Goal: Task Accomplishment & Management: Manage account settings

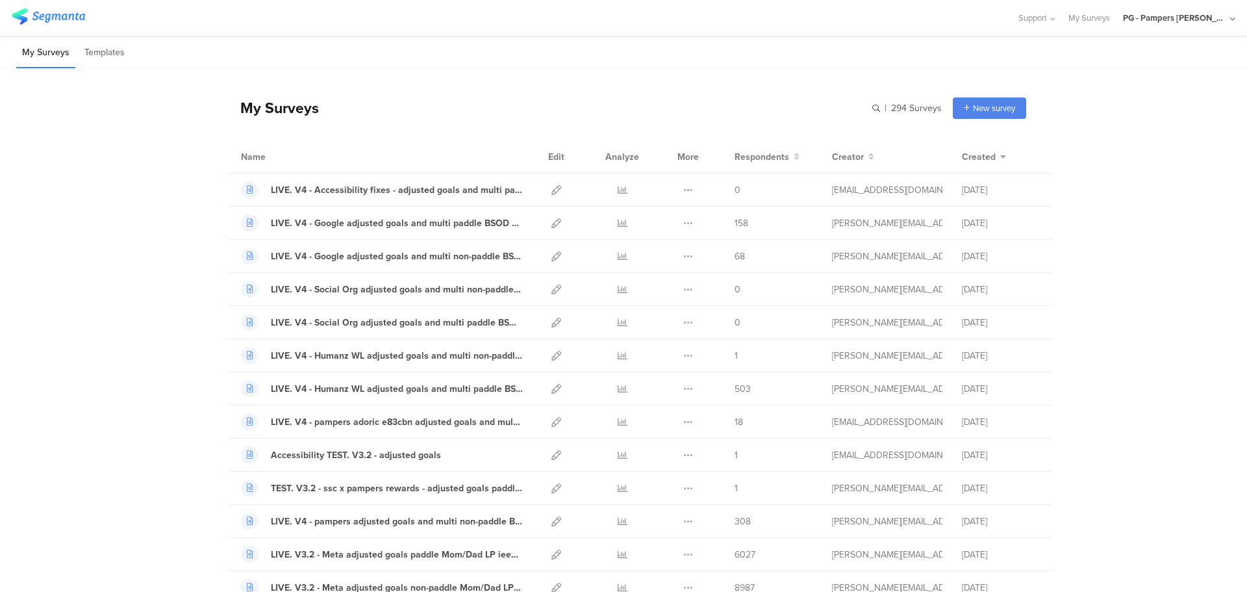
click at [1224, 14] on div "PG - Pampers [PERSON_NAME]" at bounding box center [1175, 18] width 104 height 12
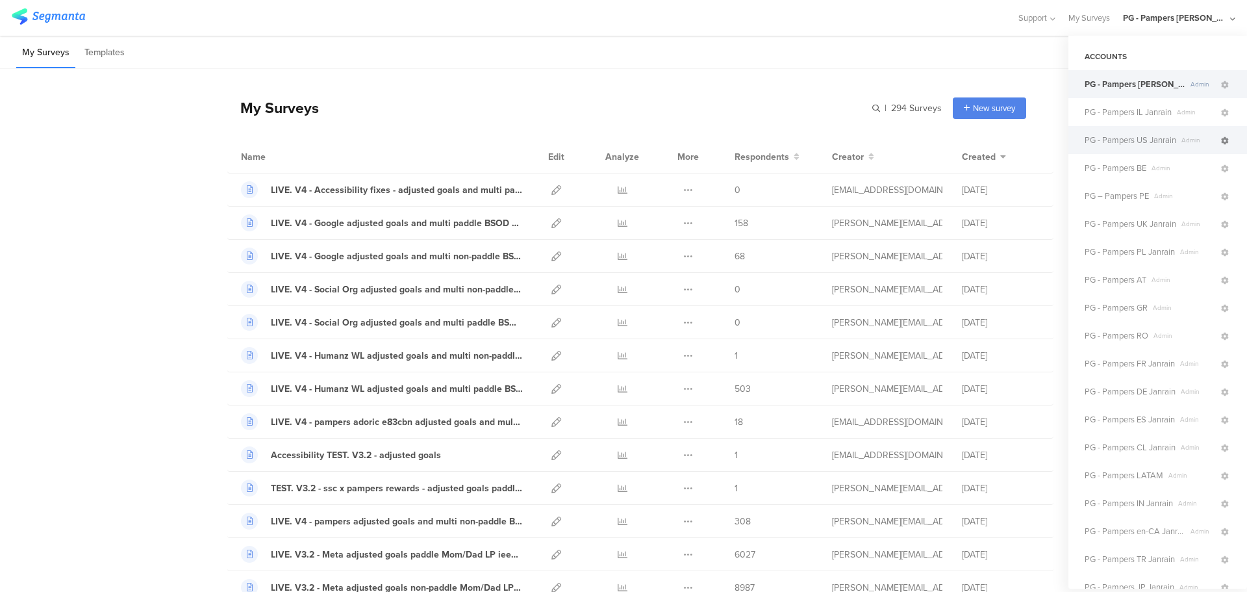
click at [1221, 142] on icon at bounding box center [1225, 141] width 8 height 8
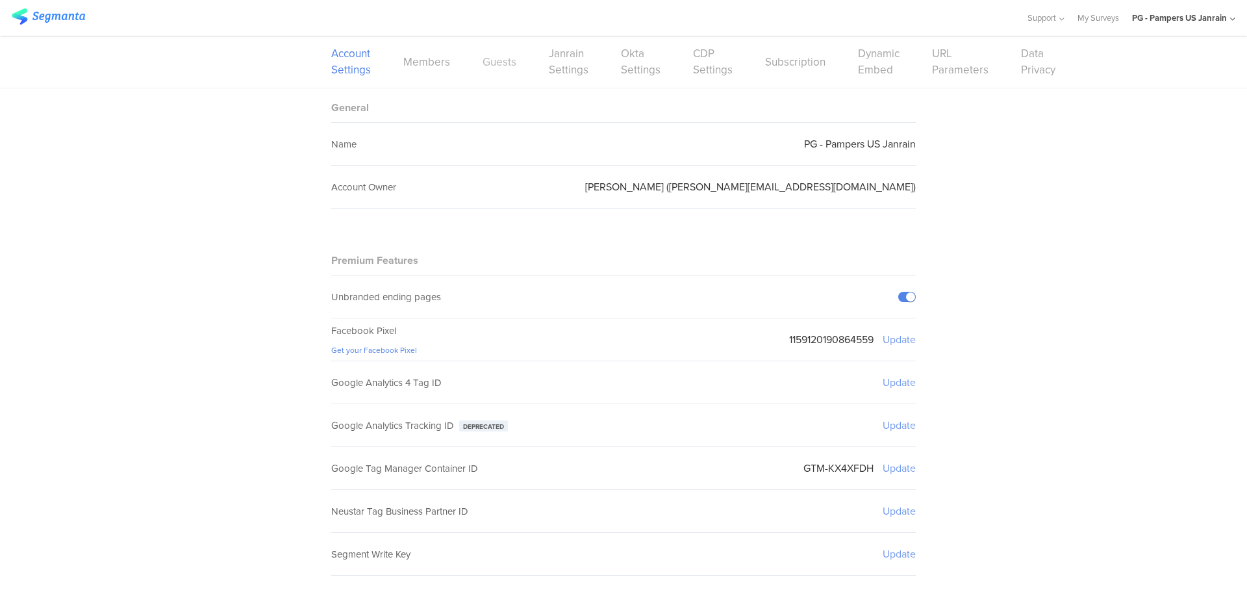
click at [492, 69] on link "Guests" at bounding box center [500, 62] width 34 height 16
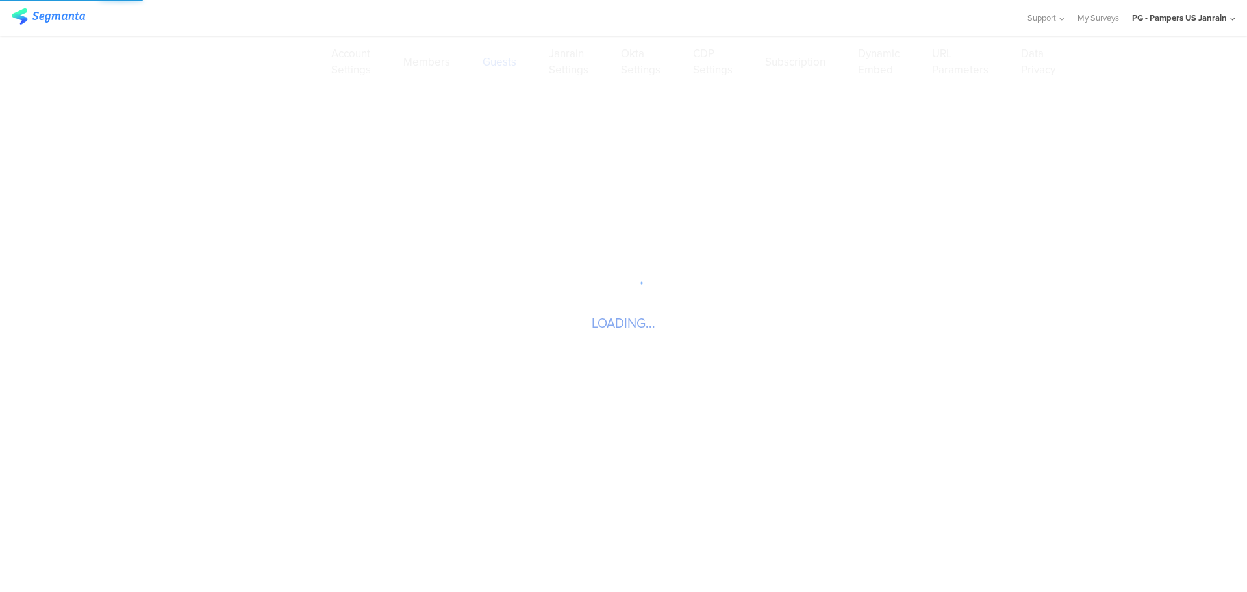
click at [433, 68] on sg-loader-overlay "LOADING..." at bounding box center [623, 296] width 1247 height 592
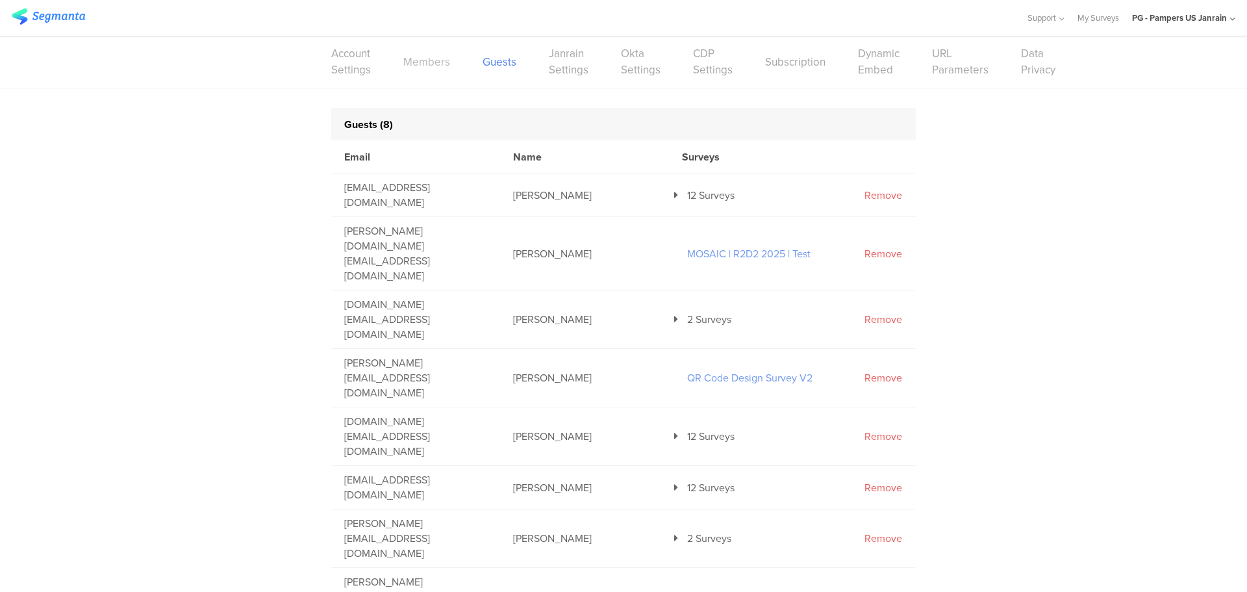
click at [439, 61] on link "Members" at bounding box center [426, 62] width 47 height 16
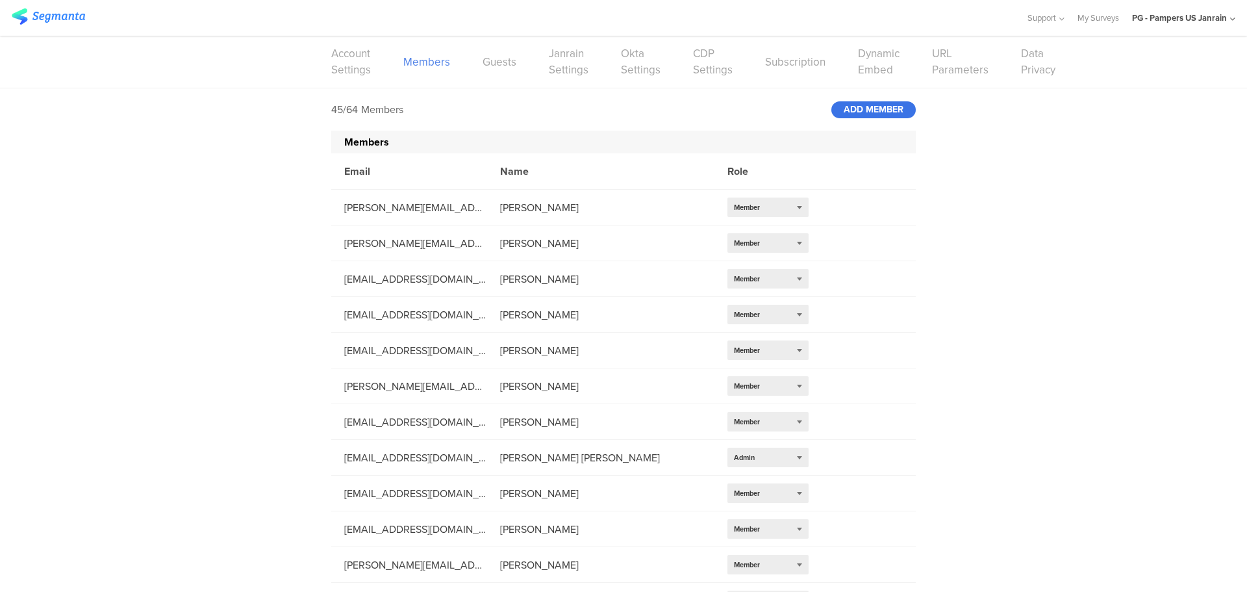
click at [874, 112] on div "ADD MEMBER" at bounding box center [873, 109] width 84 height 17
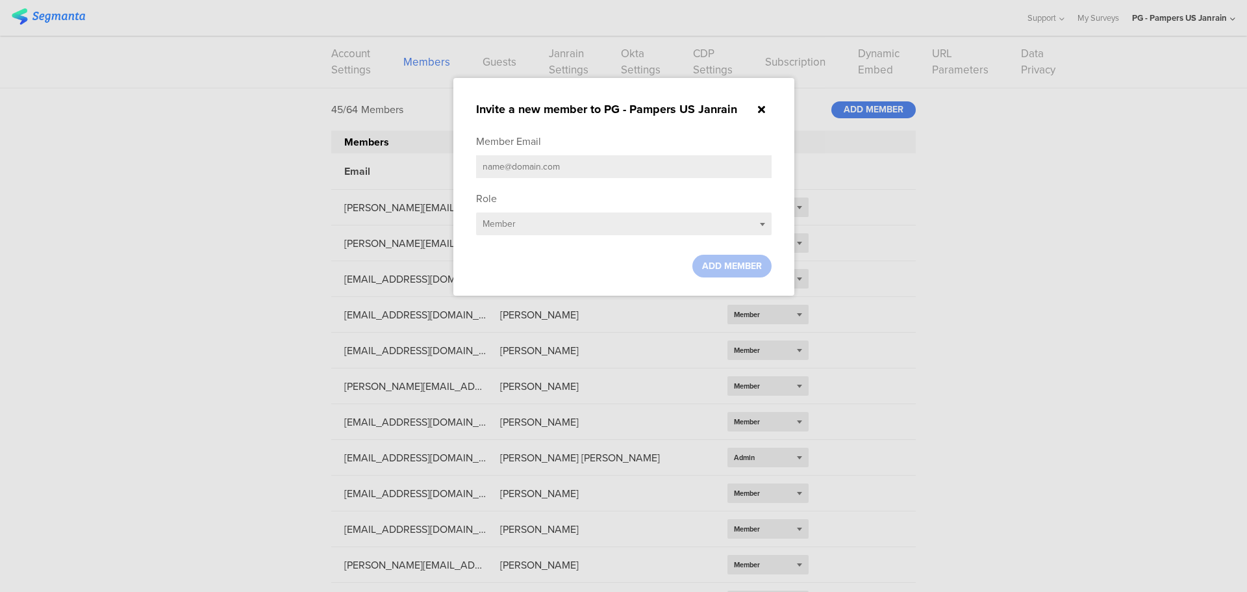
click at [541, 166] on input "text" at bounding box center [624, 166] width 296 height 23
paste input "[DOMAIN_NAME][EMAIL_ADDRESS][DOMAIN_NAME]"
type input "[DOMAIN_NAME][EMAIL_ADDRESS][DOMAIN_NAME]"
click at [726, 267] on span "ADD MEMBER" at bounding box center [732, 266] width 60 height 14
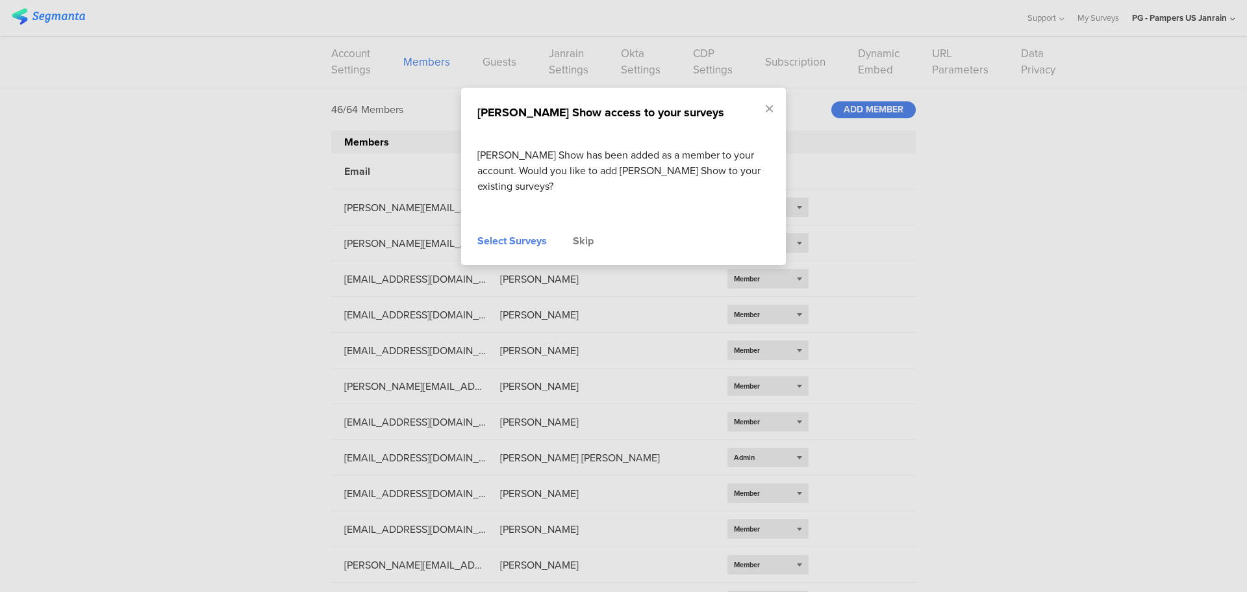
click at [507, 233] on div "Select Surveys" at bounding box center [511, 241] width 69 height 16
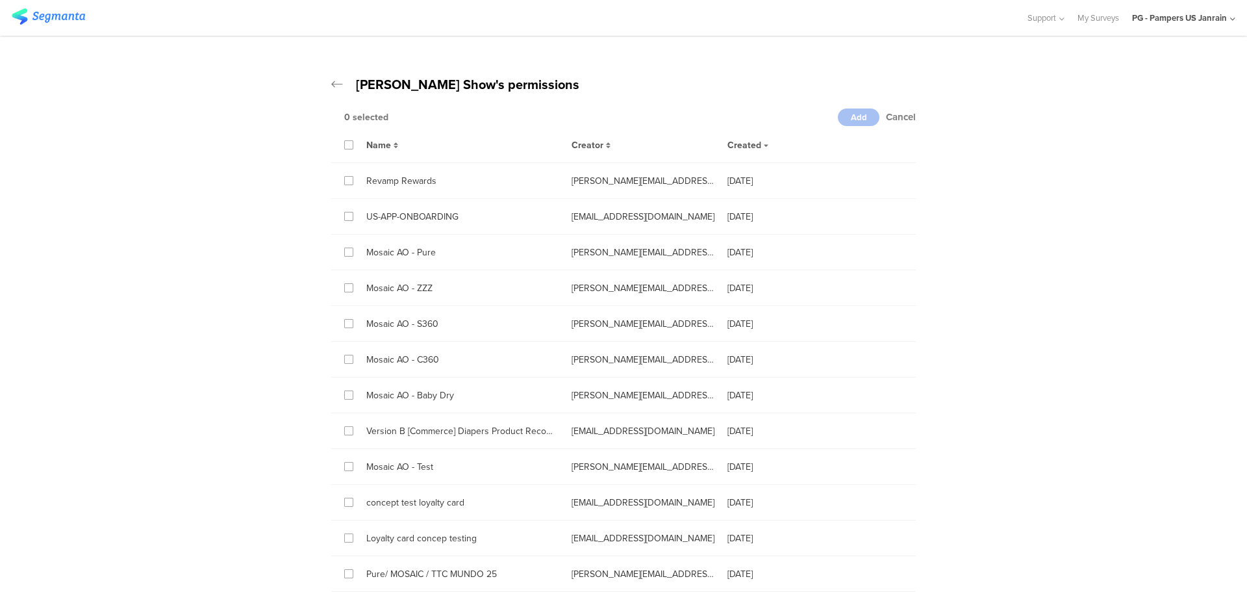
click at [338, 147] on div "Name Creator Created" at bounding box center [623, 145] width 585 height 36
click at [354, 147] on div "Name" at bounding box center [455, 144] width 205 height 15
click at [346, 145] on icon at bounding box center [349, 144] width 6 height 9
click at [0, 0] on input "checkbox" at bounding box center [0, 0] width 0 height 0
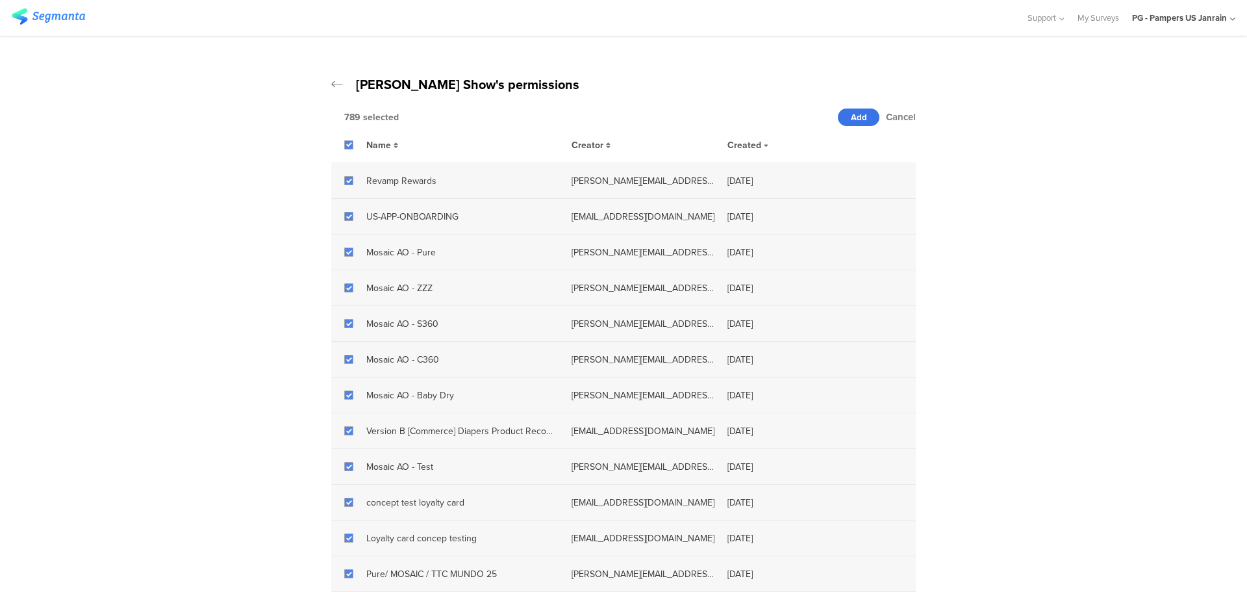
click at [838, 118] on div "Add" at bounding box center [859, 117] width 42 height 18
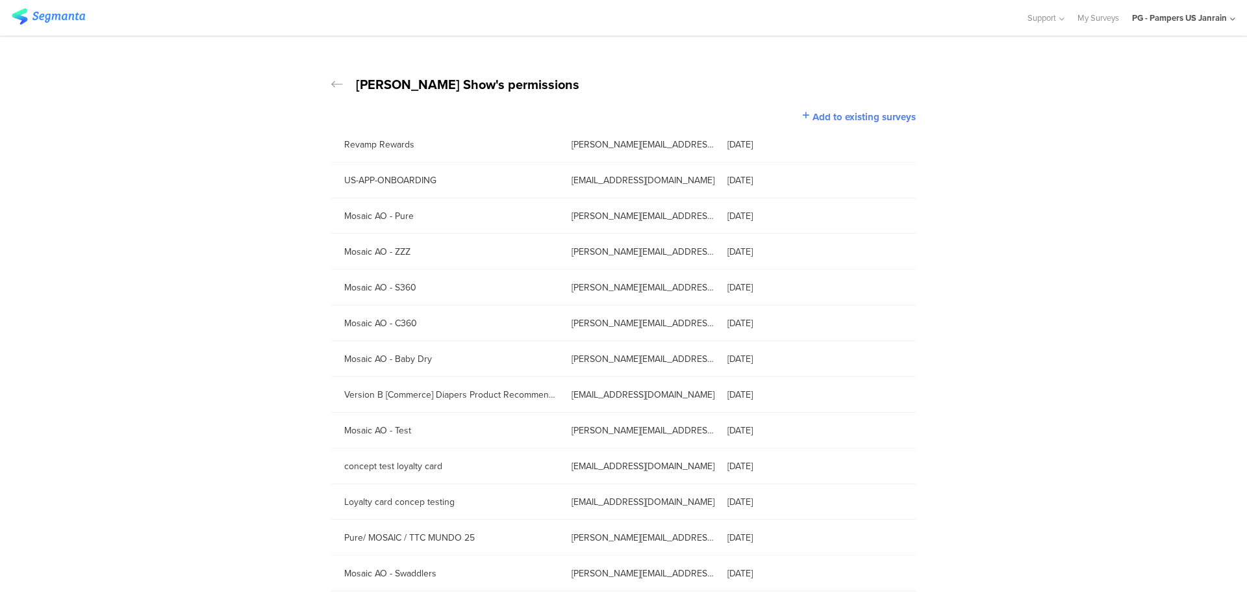
click at [334, 83] on icon at bounding box center [337, 84] width 12 height 13
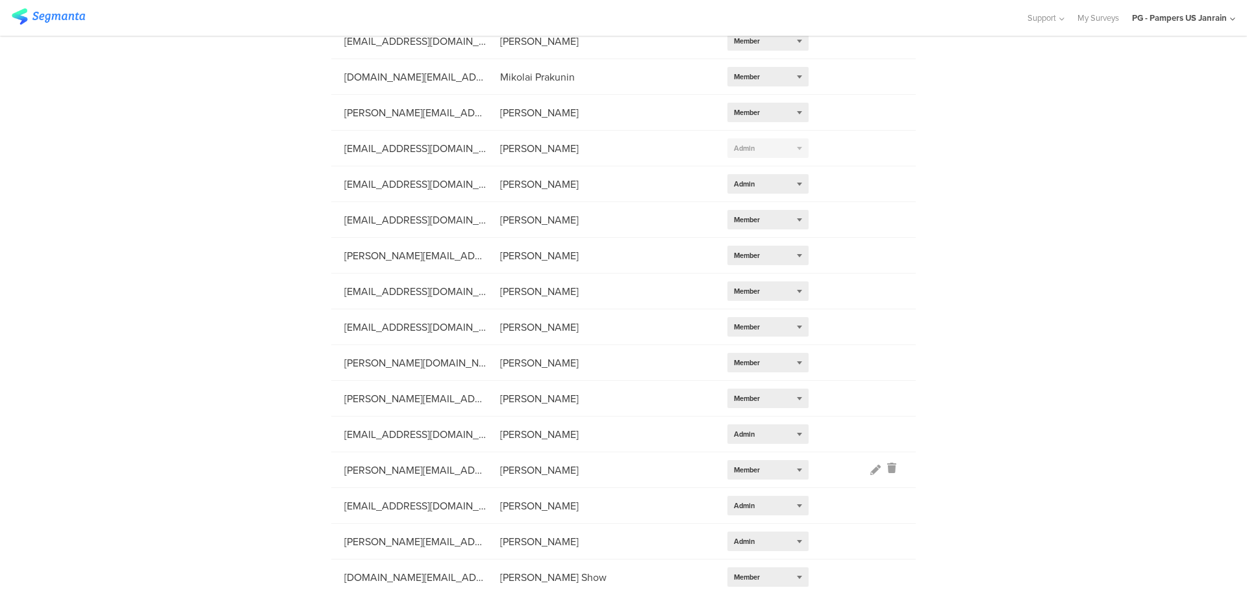
scroll to position [1241, 0]
